Goal: Find specific page/section: Find specific page/section

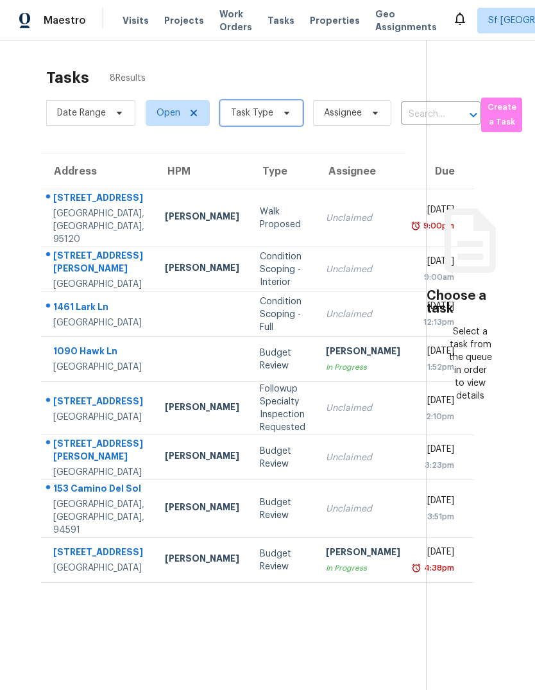
click at [257, 117] on span "Task Type" at bounding box center [252, 113] width 42 height 13
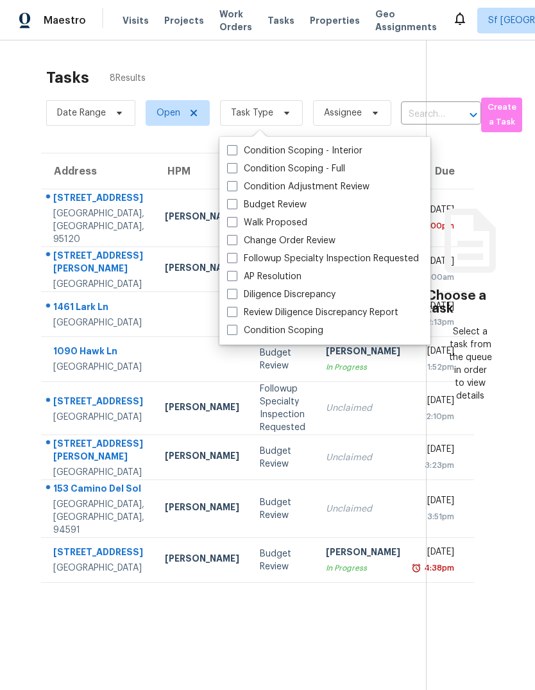
click at [293, 204] on label "Budget Review" at bounding box center [267, 204] width 80 height 13
click at [236, 204] on input "Budget Review" at bounding box center [231, 202] width 8 height 8
checkbox input "true"
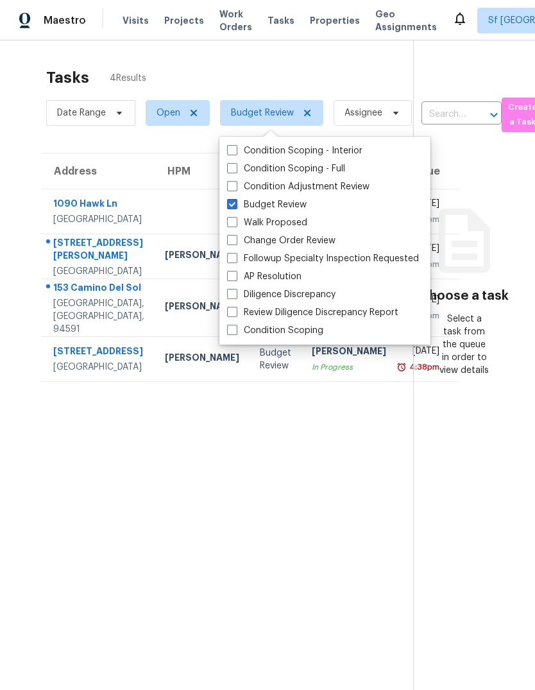
click at [187, 489] on section "Tasks 4 Results Date Range Open Budget Review Assignee ​ Create a Task Address …" at bounding box center [217, 396] width 393 height 670
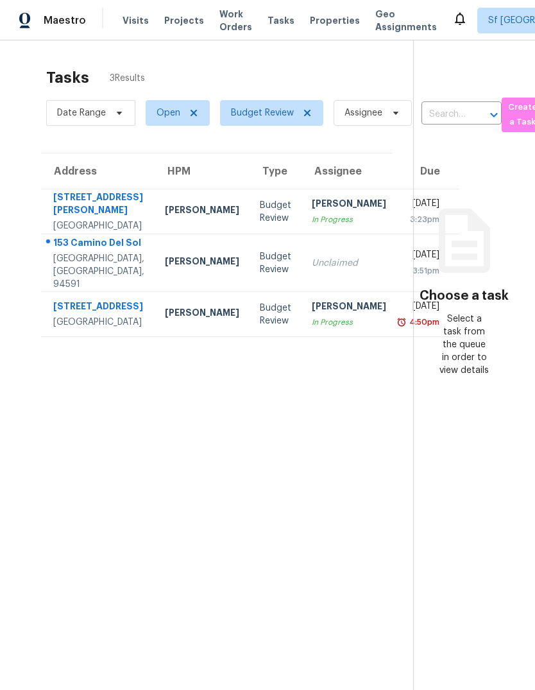
click at [123, 21] on span "Visits" at bounding box center [136, 20] width 26 height 13
